Goal: Information Seeking & Learning: Learn about a topic

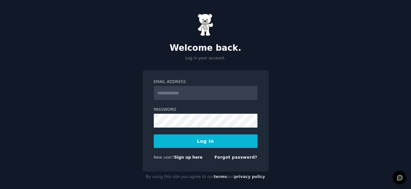
click at [192, 91] on input "Email Address" at bounding box center [206, 93] width 104 height 14
type input "**********"
click at [209, 91] on input "**********" at bounding box center [206, 93] width 104 height 14
drag, startPoint x: 206, startPoint y: 91, endPoint x: 121, endPoint y: 91, distance: 85.2
click at [121, 91] on div "**********" at bounding box center [205, 97] width 411 height 195
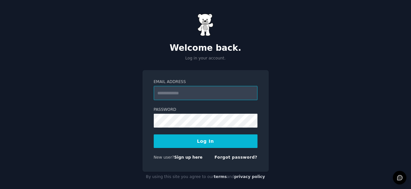
click at [186, 90] on input "Email Address" at bounding box center [206, 93] width 104 height 14
type input "**********"
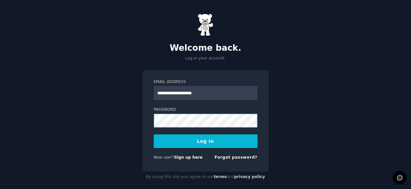
scroll to position [6, 0]
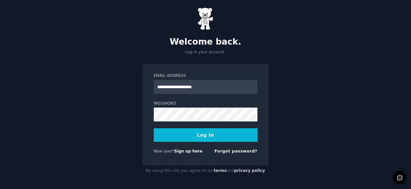
click at [207, 138] on button "Log In" at bounding box center [206, 135] width 104 height 14
click at [185, 90] on input "**********" at bounding box center [206, 87] width 104 height 14
drag, startPoint x: 210, startPoint y: 85, endPoint x: 72, endPoint y: 84, distance: 138.7
click at [74, 85] on div "**********" at bounding box center [205, 91] width 411 height 195
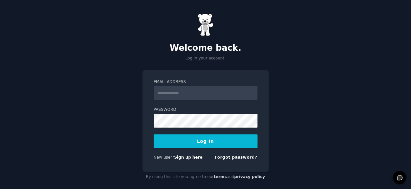
click at [175, 93] on input "Email Address" at bounding box center [206, 93] width 104 height 14
type input "**********"
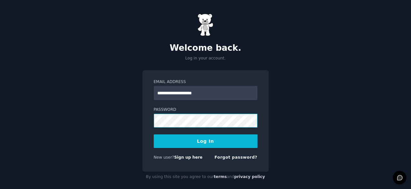
click at [154, 134] on button "Log In" at bounding box center [206, 141] width 104 height 14
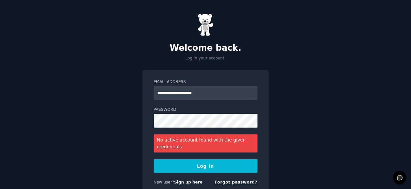
click at [232, 182] on link "Forgot password?" at bounding box center [236, 182] width 43 height 5
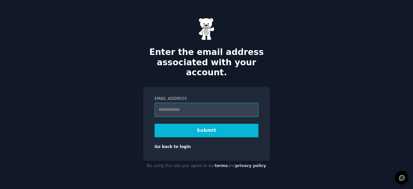
click at [195, 106] on input "Email Address" at bounding box center [207, 110] width 104 height 14
paste input "**********"
type input "**********"
click at [181, 124] on button "Submit" at bounding box center [207, 131] width 104 height 14
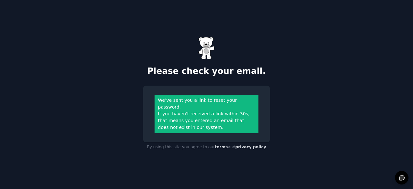
click at [244, 118] on div "If you haven't received a link within 30s, that means you entered an email that…" at bounding box center [206, 120] width 97 height 20
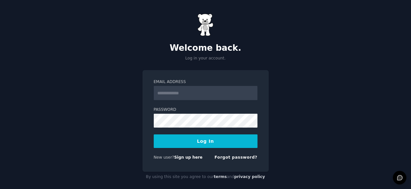
click at [216, 95] on input "Email Address" at bounding box center [206, 93] width 104 height 14
type input "**********"
click at [180, 156] on link "Sign up here" at bounding box center [188, 157] width 28 height 5
click at [240, 159] on link "Forgot password?" at bounding box center [236, 157] width 43 height 5
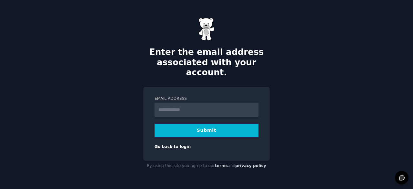
click at [190, 103] on input "Email Address" at bounding box center [207, 110] width 104 height 14
type input "**********"
click at [197, 124] on button "Submit" at bounding box center [207, 131] width 104 height 14
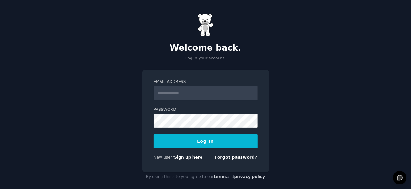
click at [181, 91] on input "Email Address" at bounding box center [206, 93] width 104 height 14
type input "**********"
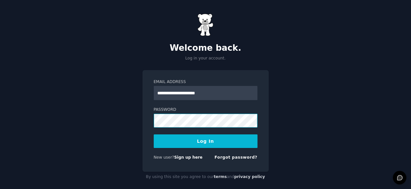
click at [154, 134] on button "Log In" at bounding box center [206, 141] width 104 height 14
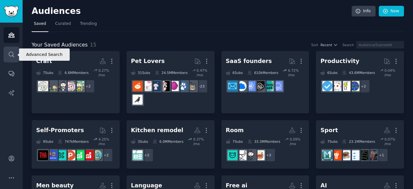
click at [11, 58] on link "Search" at bounding box center [12, 54] width 16 height 16
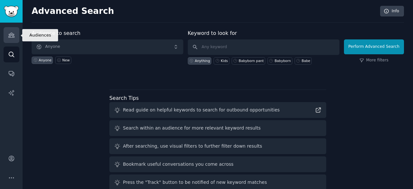
click at [14, 40] on link "Audiences" at bounding box center [12, 35] width 16 height 16
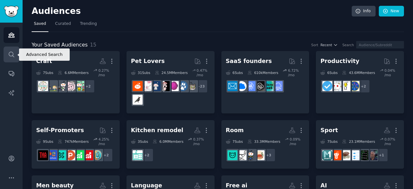
click at [13, 51] on icon "Sidebar" at bounding box center [11, 54] width 7 height 7
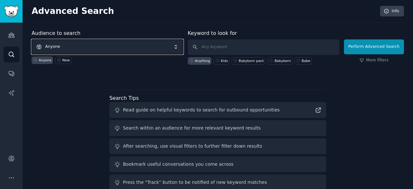
click at [60, 45] on span "Anyone" at bounding box center [108, 46] width 152 height 15
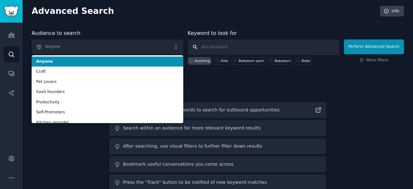
click at [226, 45] on input "text" at bounding box center [264, 46] width 152 height 15
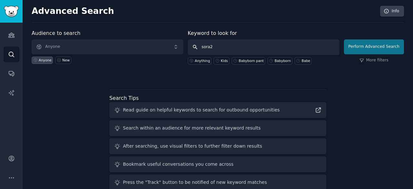
type input "sora2"
click at [375, 49] on button "Perform Advanced Search" at bounding box center [374, 46] width 60 height 15
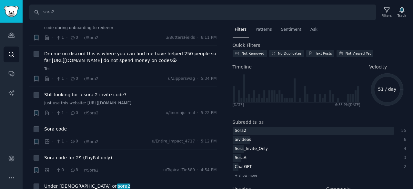
scroll to position [301, 0]
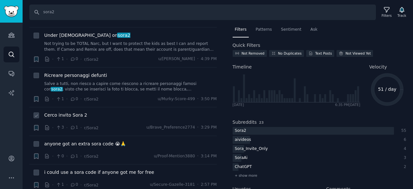
click at [61, 112] on span "Cerco invito Sora 2" at bounding box center [65, 115] width 43 height 7
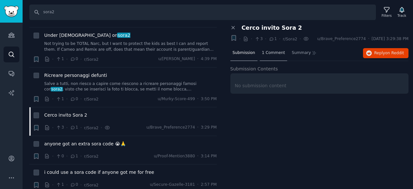
click at [272, 55] on div "1 Comment" at bounding box center [274, 52] width 28 height 15
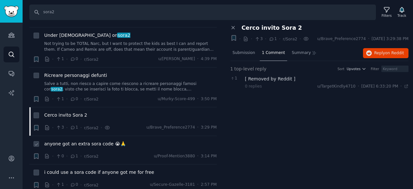
click at [79, 140] on span "anyone got an extra sora code 😭🙏" at bounding box center [85, 143] width 82 height 7
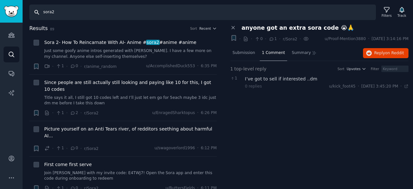
click at [70, 12] on input "sora2" at bounding box center [202, 12] width 346 height 15
type input "sora2 code"
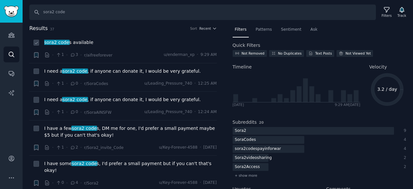
click at [62, 43] on span "sora2 code" at bounding box center [57, 42] width 26 height 5
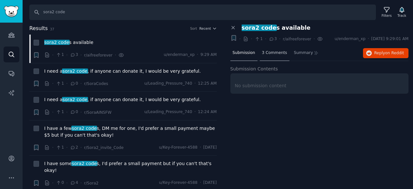
click at [277, 53] on span "3 Comments" at bounding box center [274, 53] width 25 height 6
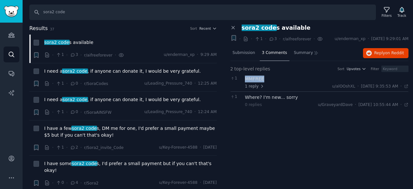
drag, startPoint x: 264, startPoint y: 76, endPoint x: 245, endPoint y: 75, distance: 19.7
click at [245, 75] on div "MMFREE" at bounding box center [327, 78] width 164 height 7
click at [88, 68] on span "I need a sora2 code , if anyone can donate it, I would be very grateful." at bounding box center [122, 71] width 156 height 7
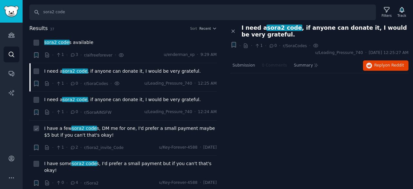
click at [83, 128] on span "sora2 code" at bounding box center [84, 127] width 26 height 5
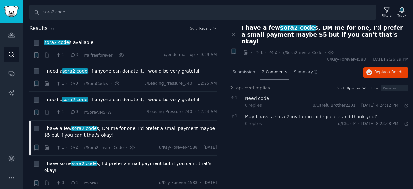
click at [270, 69] on span "2 Comments" at bounding box center [274, 72] width 25 height 6
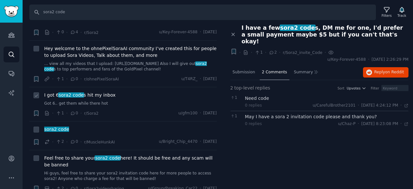
click at [71, 92] on span "sora2 code" at bounding box center [71, 94] width 26 height 5
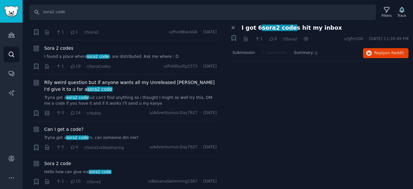
scroll to position [452, 0]
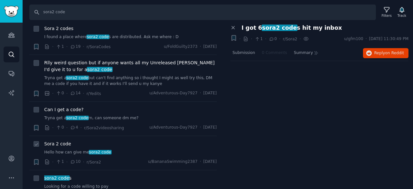
click at [75, 149] on link "Hello how can give me sora2 code" at bounding box center [130, 152] width 173 height 6
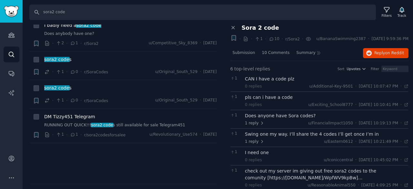
scroll to position [1053, 0]
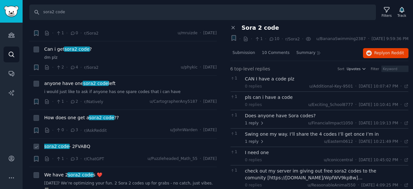
drag, startPoint x: 90, startPoint y: 130, endPoint x: 82, endPoint y: 130, distance: 7.7
click at [82, 143] on div "sora2 code - 2FVABQ" at bounding box center [130, 146] width 173 height 7
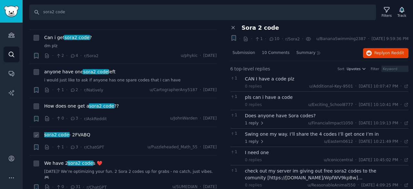
scroll to position [1072, 0]
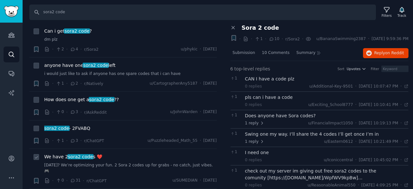
click at [94, 162] on link "[DATE]? We’re optimizing your fun. 2 Sora 2 codes up for grabs - no catch, just…" at bounding box center [130, 167] width 173 height 11
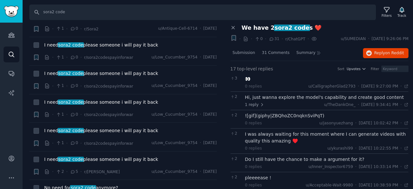
scroll to position [469, 0]
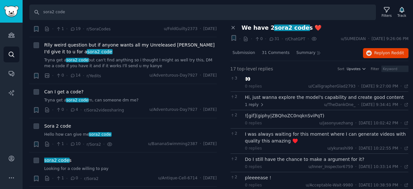
click at [0, 34] on div "Audiences Search Conversations AI Reports" at bounding box center [11, 83] width 23 height 121
click at [8, 34] on icon "Sidebar" at bounding box center [11, 35] width 7 height 7
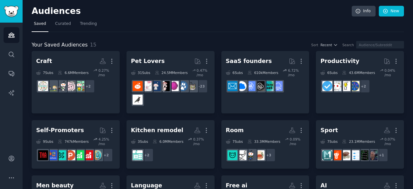
click at [87, 18] on div "Audiences Info New" at bounding box center [218, 12] width 372 height 13
click at [85, 24] on span "Trending" at bounding box center [88, 24] width 17 height 6
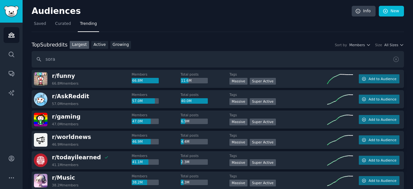
type input "sora"
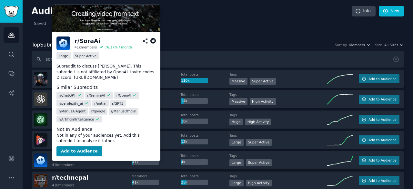
click at [64, 158] on span "r/ SoraAi" at bounding box center [65, 157] width 26 height 6
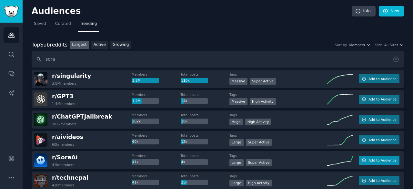
click at [370, 158] on span "Add to Audience" at bounding box center [382, 160] width 28 height 5
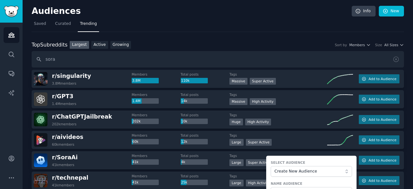
scroll to position [105, 0]
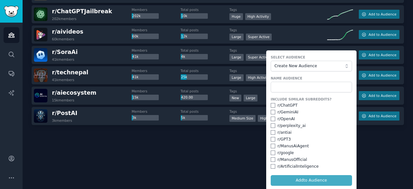
click at [286, 105] on div "r/ ChatGPT" at bounding box center [287, 106] width 20 height 6
click at [273, 107] on div "Include Similar Subreddits? r/ ChatGPT r/ GeminiAI r/ OpenAI r/ perplexity_ai r…" at bounding box center [311, 133] width 81 height 72
click at [274, 111] on div "r/ GeminiAI" at bounding box center [311, 112] width 81 height 6
click at [272, 119] on input "checkbox" at bounding box center [273, 118] width 5 height 5
checkbox input "true"
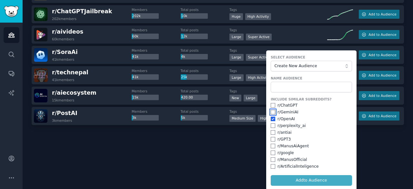
click at [272, 110] on input "checkbox" at bounding box center [273, 112] width 5 height 5
checkbox input "true"
click at [272, 105] on input "checkbox" at bounding box center [273, 105] width 5 height 5
checkbox input "true"
click at [271, 125] on input "checkbox" at bounding box center [273, 125] width 5 height 5
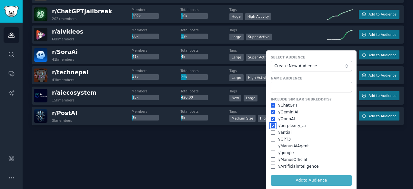
checkbox input "true"
drag, startPoint x: 284, startPoint y: 180, endPoint x: 286, endPoint y: 165, distance: 15.7
click at [286, 167] on form "Select Audience Create New Audience Name Audience Include Similar Subreddits? r…" at bounding box center [311, 120] width 90 height 140
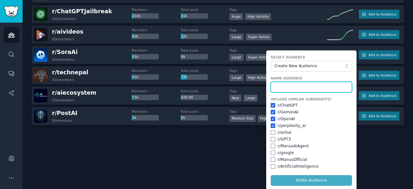
click at [289, 84] on input "text" at bounding box center [311, 87] width 81 height 11
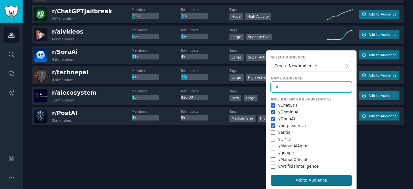
type input "ai"
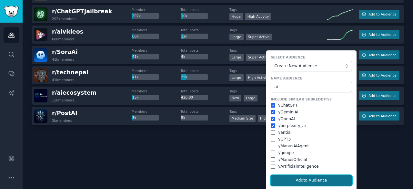
click at [297, 179] on button "Add to Audience" at bounding box center [311, 180] width 81 height 11
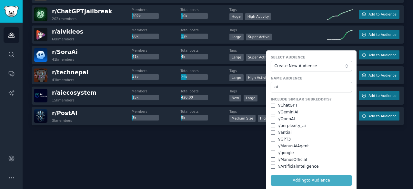
checkbox input "false"
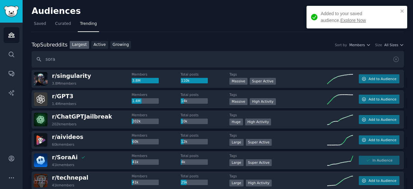
scroll to position [0, 0]
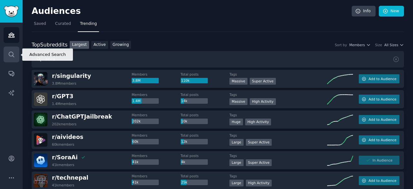
click at [8, 57] on icon "Sidebar" at bounding box center [11, 54] width 7 height 7
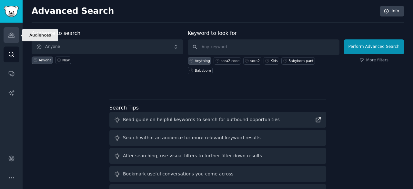
click at [16, 39] on link "Audiences" at bounding box center [12, 35] width 16 height 16
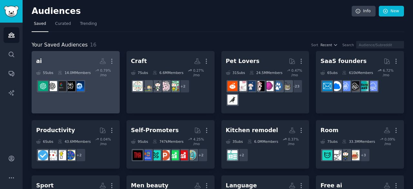
click at [94, 94] on link "ai More 5 Sub s 14.0M Members 0.79 % /mo r/SoraAi" at bounding box center [76, 82] width 88 height 62
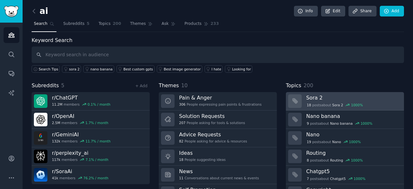
click at [317, 96] on h3 "Sora 2" at bounding box center [352, 97] width 93 height 7
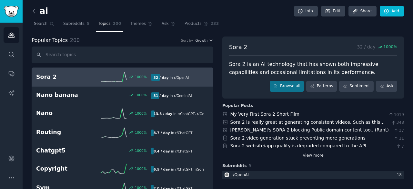
click at [314, 157] on link "View more" at bounding box center [313, 156] width 21 height 6
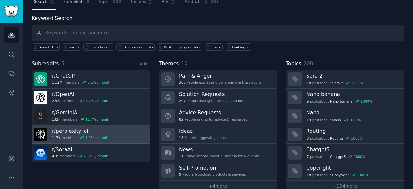
scroll to position [32, 0]
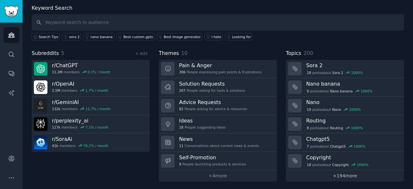
click at [338, 175] on link "+ 194 more" at bounding box center [345, 175] width 118 height 11
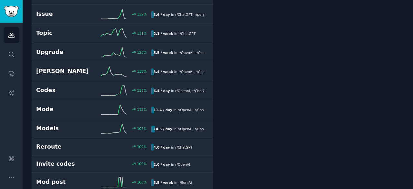
scroll to position [484, 0]
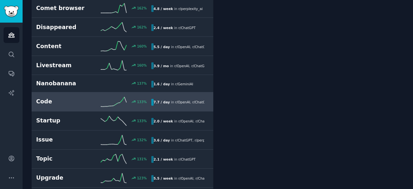
click at [55, 102] on div "Code 133 % 7.7 / day in r/ OpenAI , r/ ChatGPT , and 3 other s" at bounding box center [122, 102] width 173 height 10
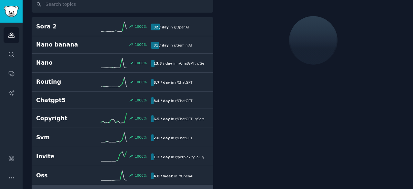
scroll to position [36, 0]
